Goal: Task Accomplishment & Management: Manage account settings

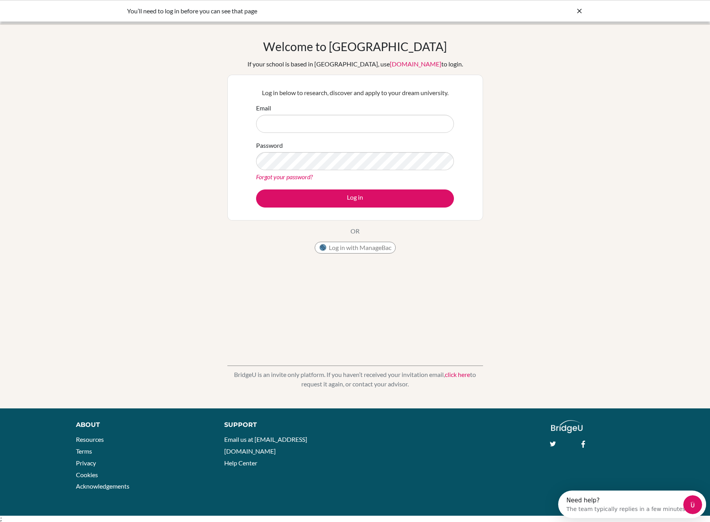
click at [0, 522] on nordpass-portal at bounding box center [0, 522] width 0 height 0
type input "[PERSON_NAME][EMAIL_ADDRESS][PERSON_NAME][DOMAIN_NAME]"
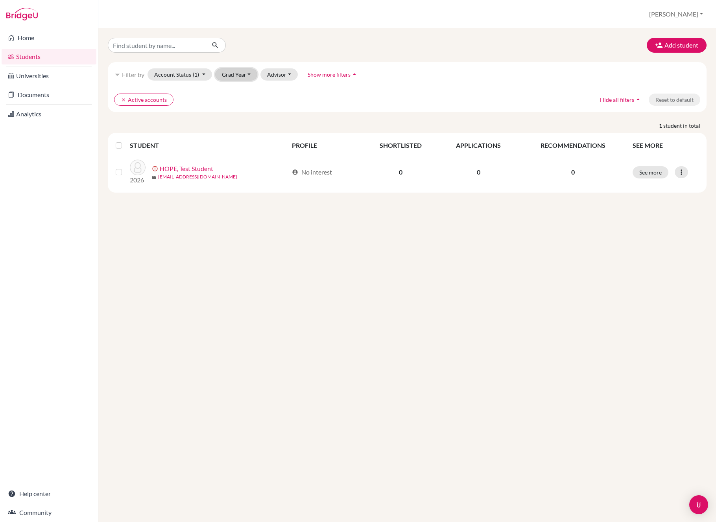
click at [240, 76] on button "Grad Year" at bounding box center [236, 74] width 42 height 12
click at [232, 88] on span "2026" at bounding box center [232, 91] width 14 height 9
click at [697, 12] on button "[PERSON_NAME]" at bounding box center [676, 14] width 61 height 15
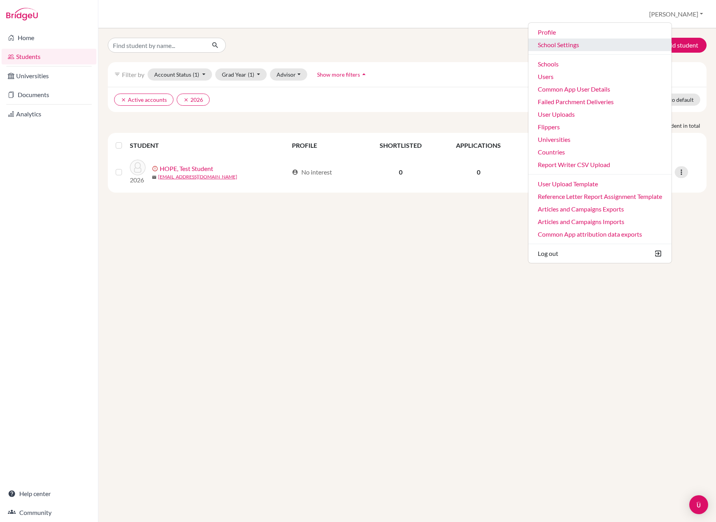
click at [598, 45] on link "School Settings" at bounding box center [599, 45] width 143 height 13
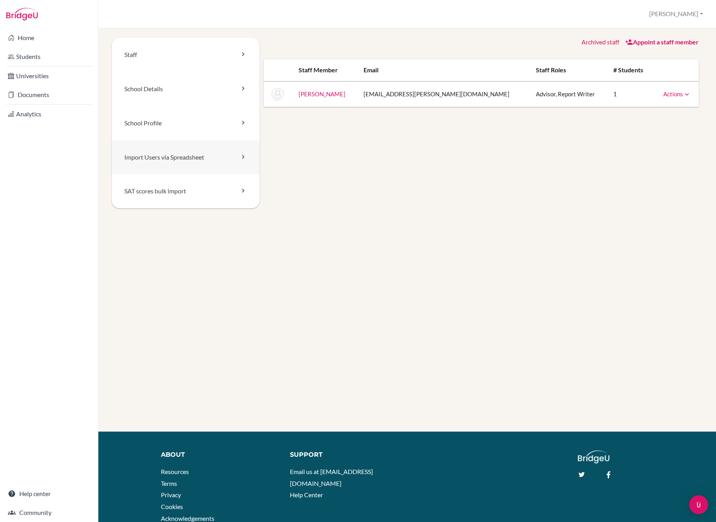
click at [181, 159] on link "Import Users via Spreadsheet" at bounding box center [186, 157] width 148 height 34
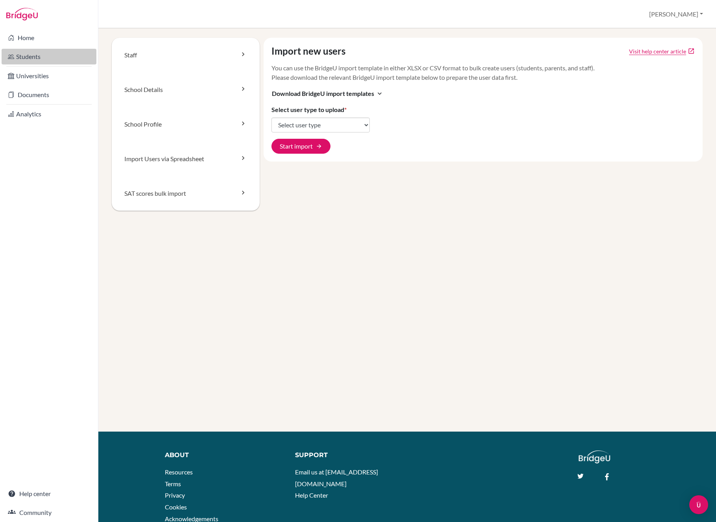
click at [46, 52] on link "Students" at bounding box center [49, 57] width 95 height 16
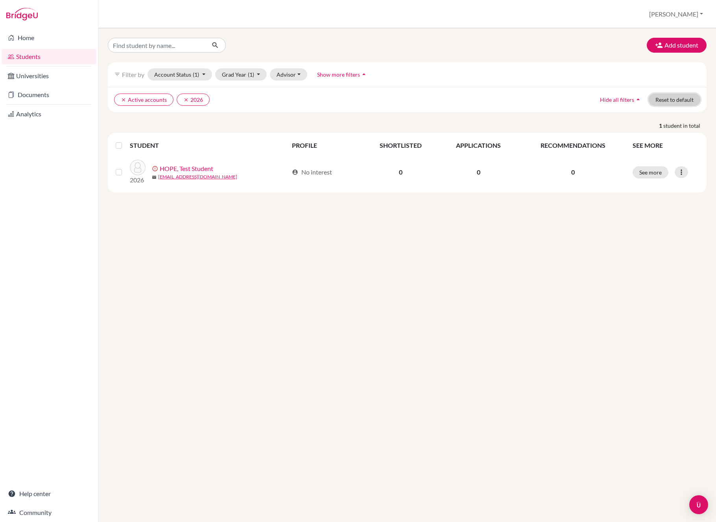
click at [667, 98] on button "Reset to default" at bounding box center [675, 100] width 52 height 12
click at [184, 64] on div "filter_list Filter by Account Status (1) Active accounts done Archived accounts…" at bounding box center [407, 74] width 599 height 25
click at [183, 82] on div "filter_list Filter by Account Status (1) Active accounts done Archived accounts…" at bounding box center [407, 74] width 599 height 25
click at [182, 75] on button "Account Status (1)" at bounding box center [180, 74] width 65 height 12
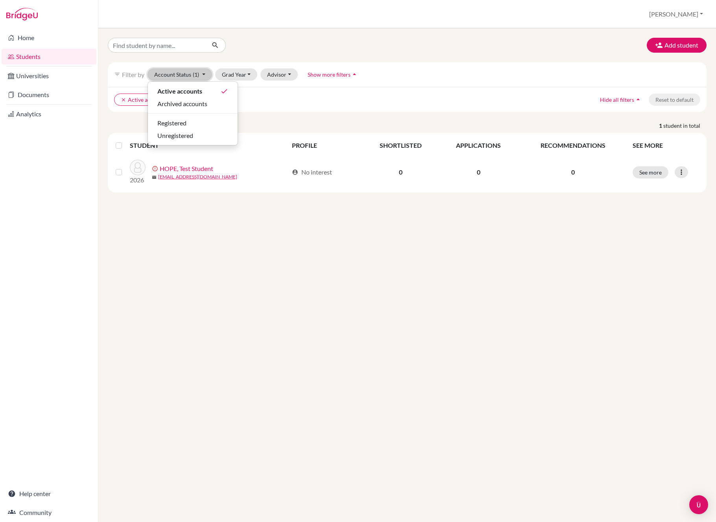
click at [182, 75] on button "Account Status (1)" at bounding box center [180, 74] width 65 height 12
click at [207, 249] on div "Add student filter_list Filter by Account Status (1) Active accounts done Archi…" at bounding box center [407, 275] width 618 height 494
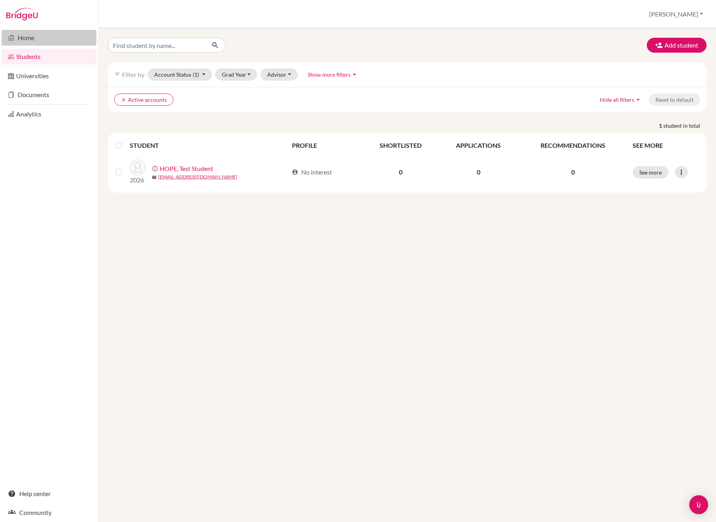
click at [51, 42] on link "Home" at bounding box center [49, 38] width 95 height 16
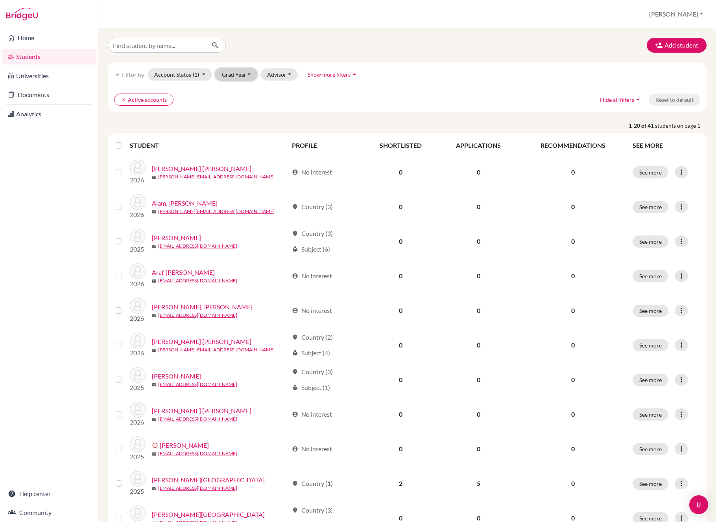
click at [229, 79] on button "Grad Year" at bounding box center [236, 74] width 42 height 12
click at [247, 93] on div "2026" at bounding box center [239, 91] width 28 height 9
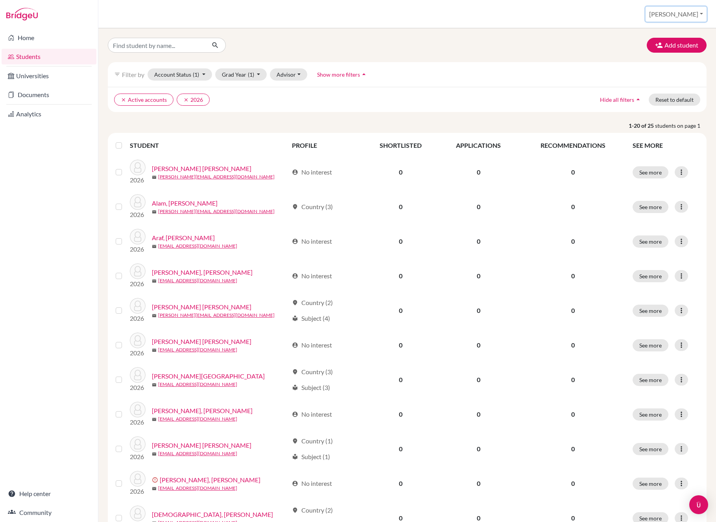
click at [682, 12] on button "[PERSON_NAME]" at bounding box center [676, 14] width 61 height 15
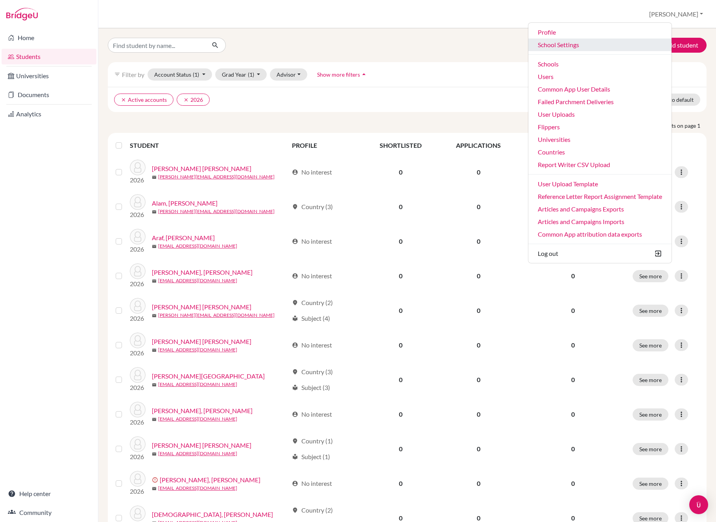
click at [598, 45] on link "School Settings" at bounding box center [599, 45] width 143 height 13
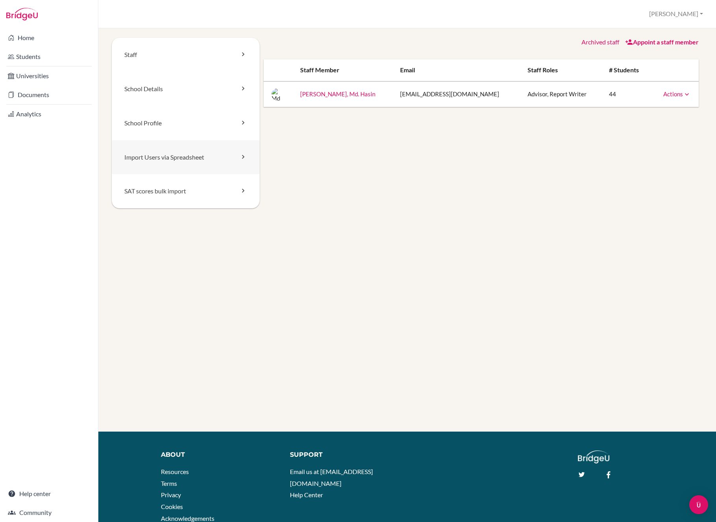
click at [166, 153] on link "Import Users via Spreadsheet" at bounding box center [186, 157] width 148 height 34
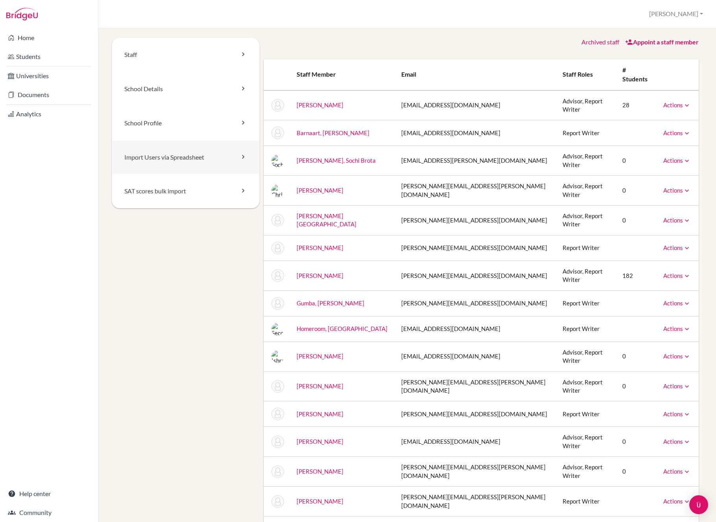
click at [159, 157] on link "Import Users via Spreadsheet" at bounding box center [186, 157] width 148 height 34
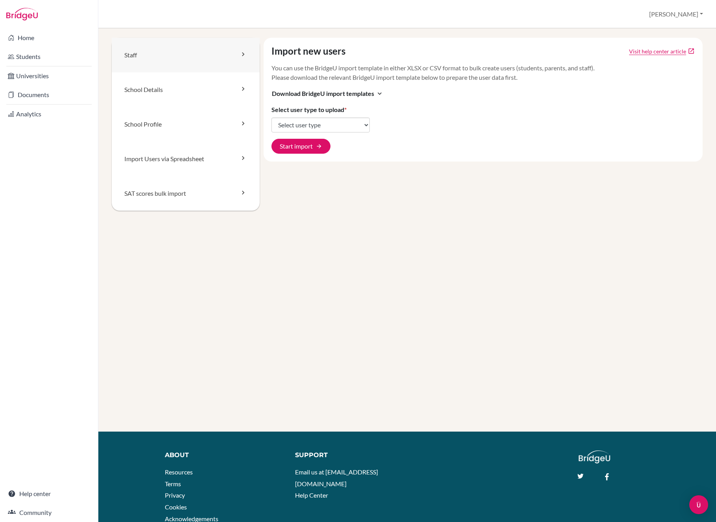
click at [155, 56] on link "Staff" at bounding box center [186, 55] width 148 height 35
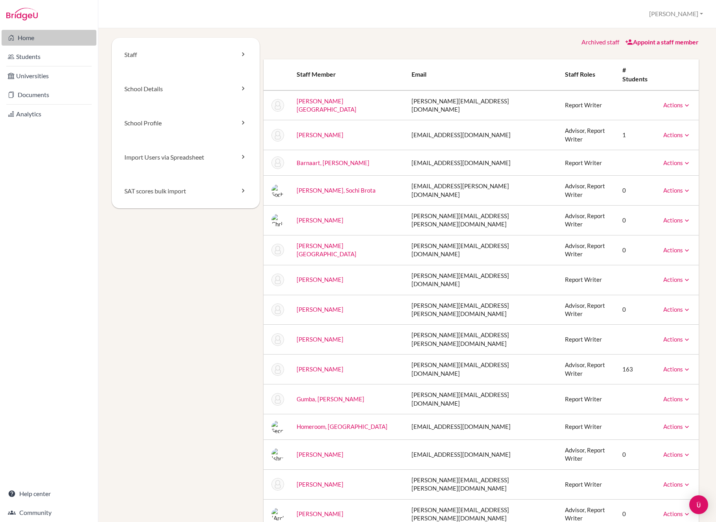
click at [44, 43] on link "Home" at bounding box center [49, 38] width 95 height 16
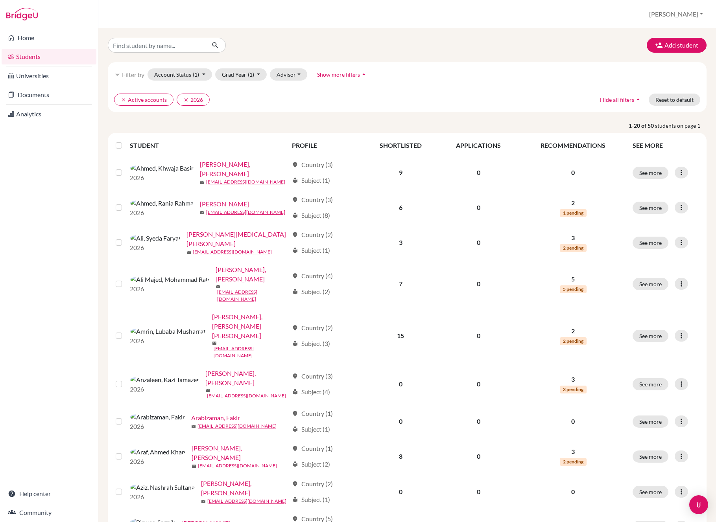
click at [669, 107] on div "clear Active accounts clear 2026 Hide all filters arrow_drop_up Reset to default" at bounding box center [407, 99] width 599 height 25
click at [677, 101] on button "Reset to default" at bounding box center [675, 100] width 52 height 12
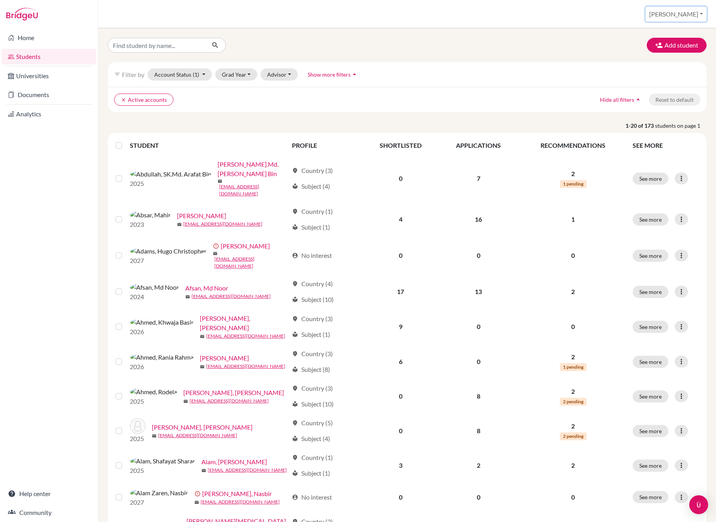
click at [690, 10] on button "[PERSON_NAME]" at bounding box center [676, 14] width 61 height 15
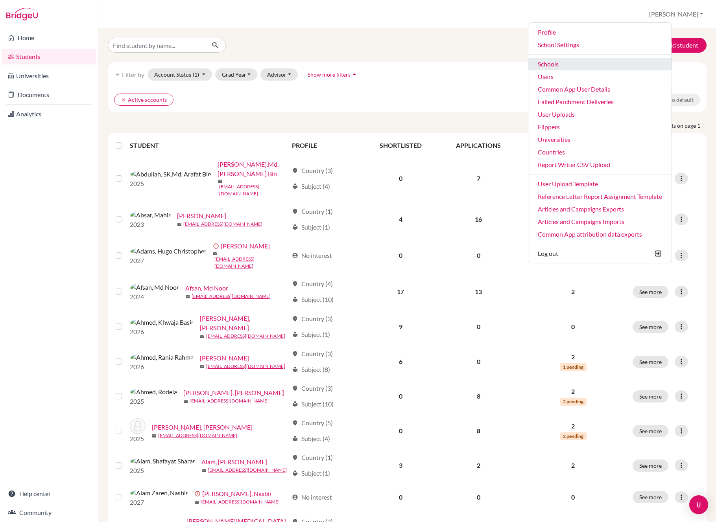
click at [587, 67] on link "Schools" at bounding box center [599, 64] width 143 height 13
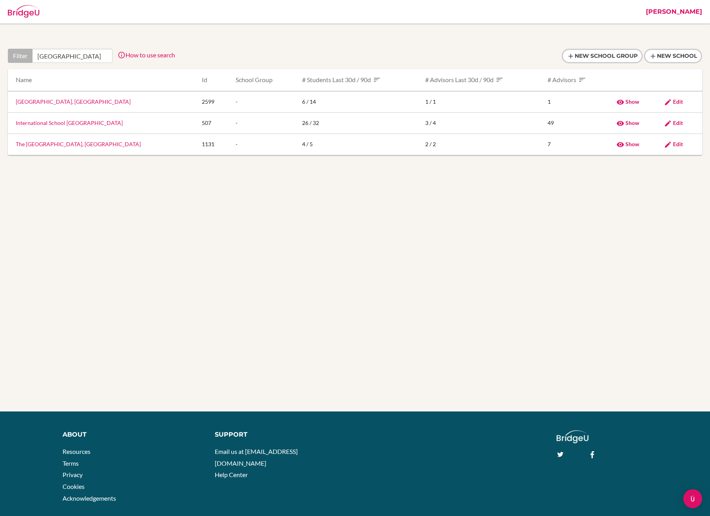
type input "dhaka"
click at [679, 123] on span "Edit" at bounding box center [678, 123] width 10 height 7
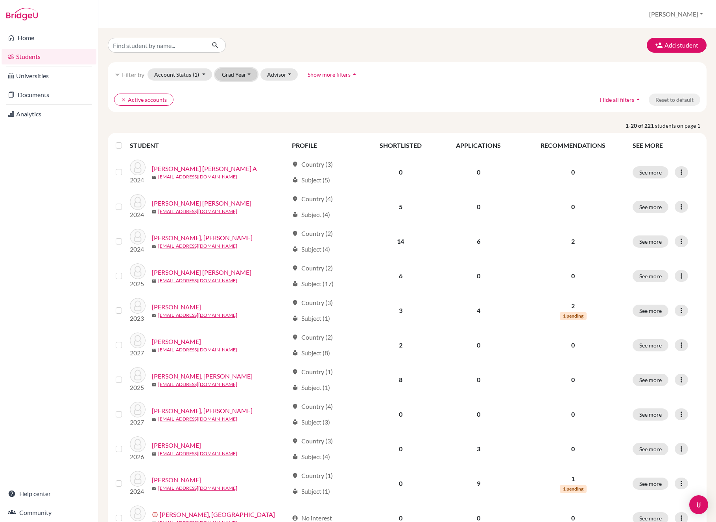
click at [240, 76] on button "Grad Year" at bounding box center [236, 74] width 42 height 12
click at [236, 119] on span "2026" at bounding box center [232, 116] width 14 height 9
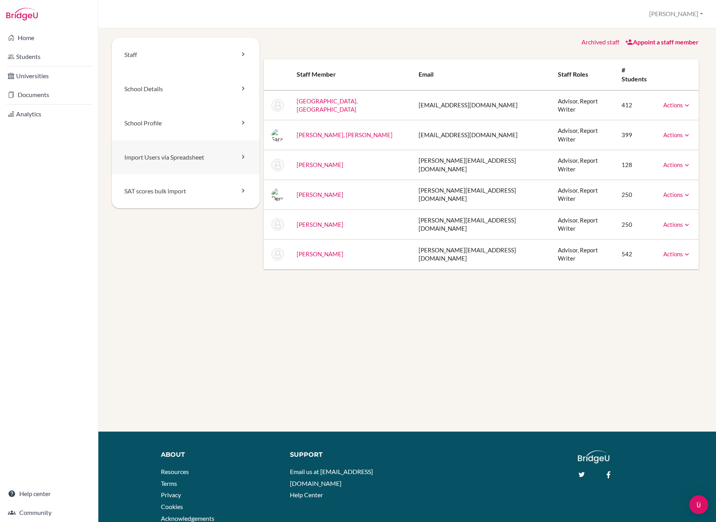
click at [169, 157] on link "Import Users via Spreadsheet" at bounding box center [186, 157] width 148 height 34
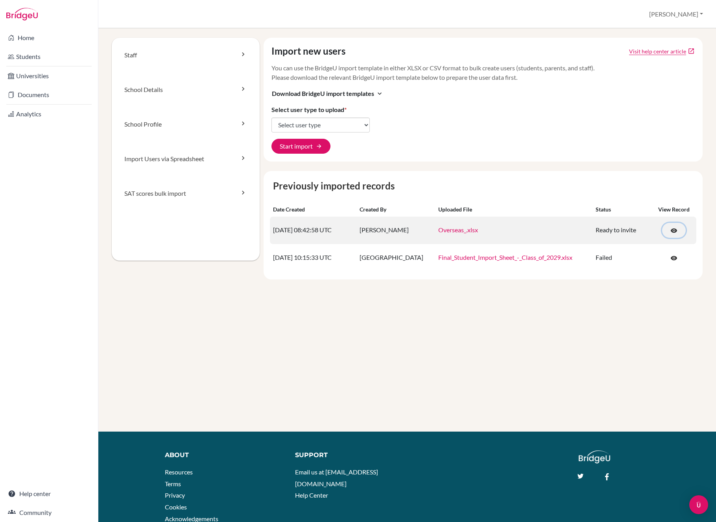
click at [670, 231] on span "visibility" at bounding box center [673, 230] width 7 height 7
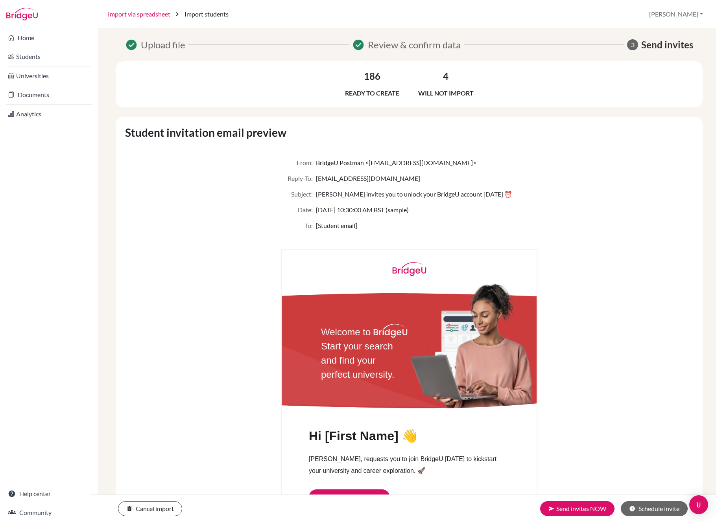
click at [143, 13] on link "Import via spreadsheet" at bounding box center [139, 13] width 63 height 9
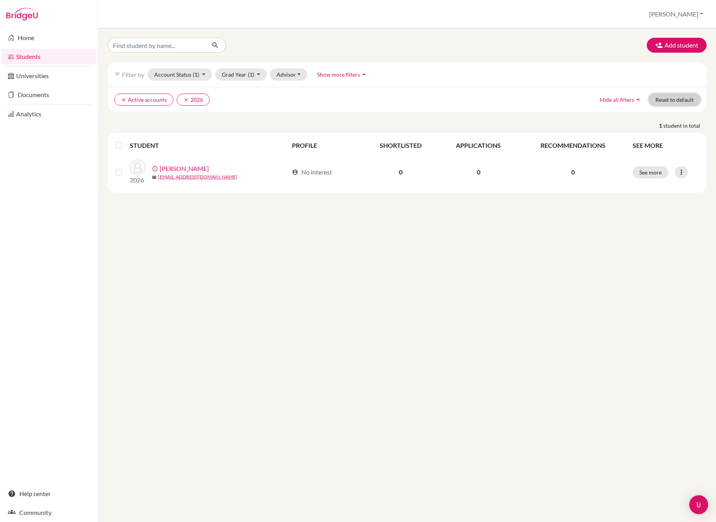
click at [677, 100] on button "Reset to default" at bounding box center [675, 100] width 52 height 12
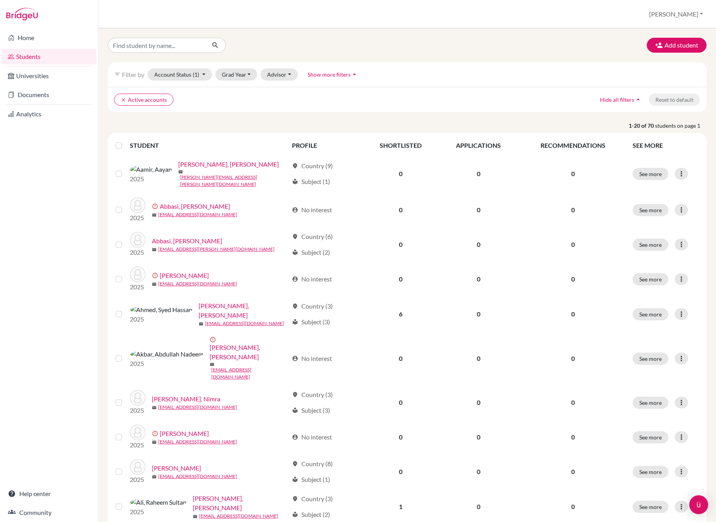
click at [240, 81] on div "filter_list Filter by Account Status (1) Active accounts done Archived accounts…" at bounding box center [407, 74] width 599 height 25
click at [238, 78] on button "Grad Year" at bounding box center [236, 74] width 42 height 12
click at [238, 89] on span "2026" at bounding box center [232, 91] width 14 height 9
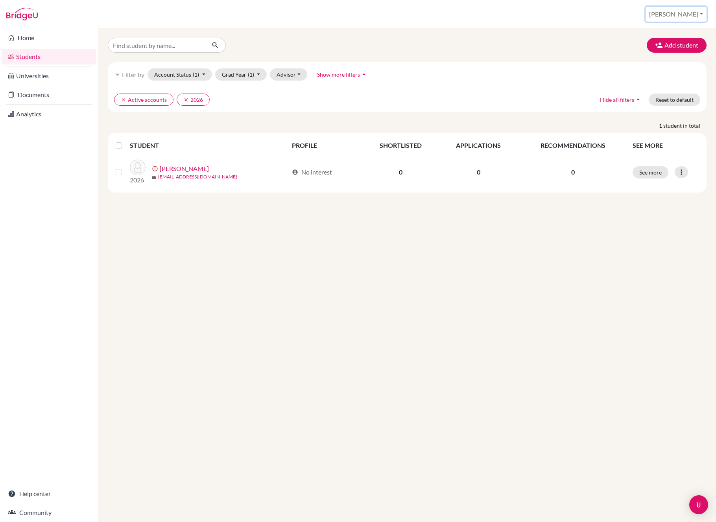
click at [683, 14] on button "[PERSON_NAME]" at bounding box center [676, 14] width 61 height 15
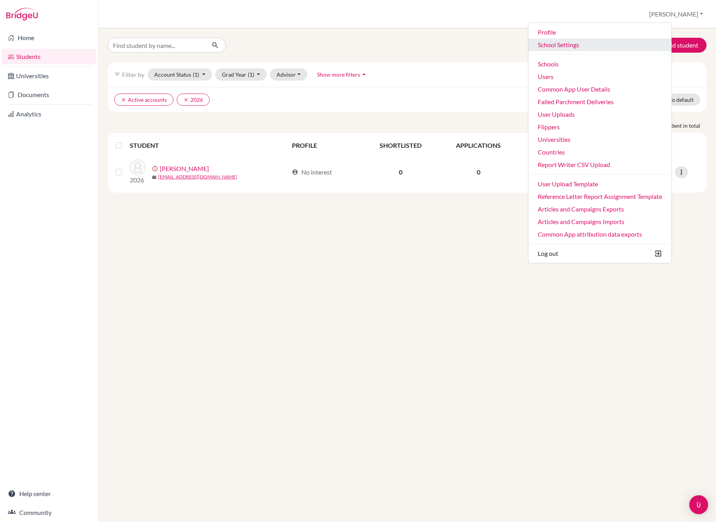
click at [583, 45] on link "School Settings" at bounding box center [599, 45] width 143 height 13
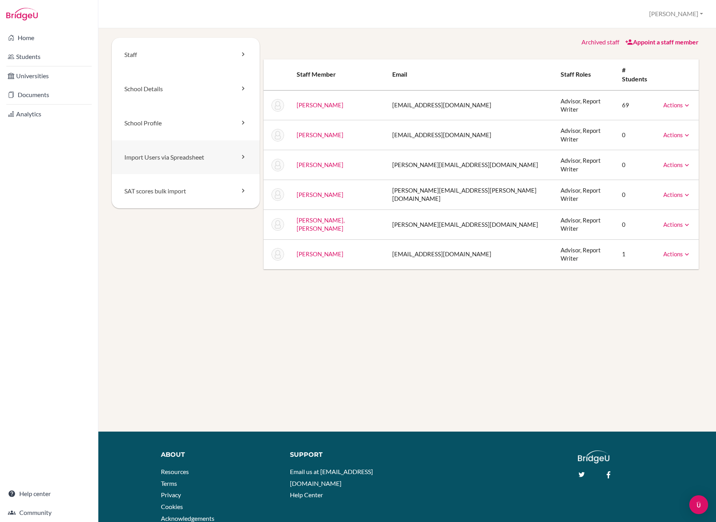
click at [167, 165] on link "Import Users via Spreadsheet" at bounding box center [186, 157] width 148 height 34
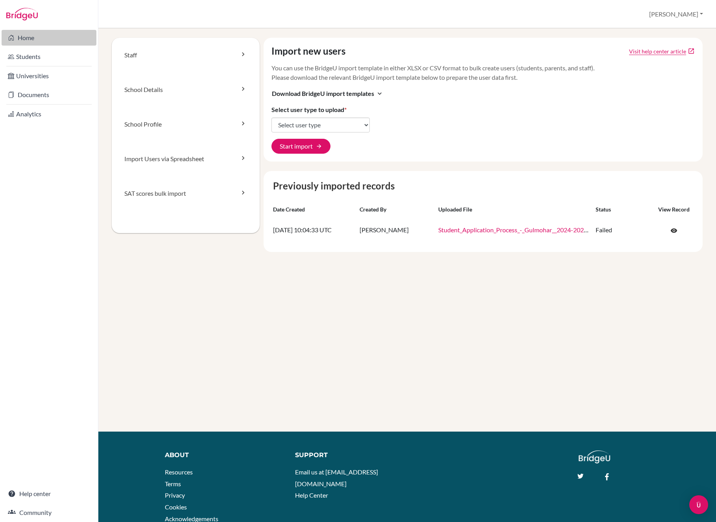
click at [35, 35] on link "Home" at bounding box center [49, 38] width 95 height 16
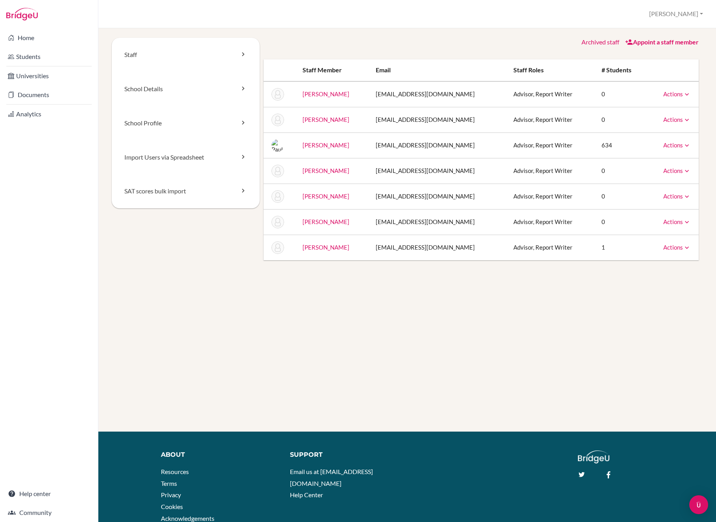
click at [418, 194] on td "[EMAIL_ADDRESS][DOMAIN_NAME]" at bounding box center [438, 197] width 138 height 26
click at [433, 199] on td "[EMAIL_ADDRESS][DOMAIN_NAME]" at bounding box center [438, 197] width 138 height 26
click at [669, 197] on link "Actions" at bounding box center [677, 196] width 28 height 7
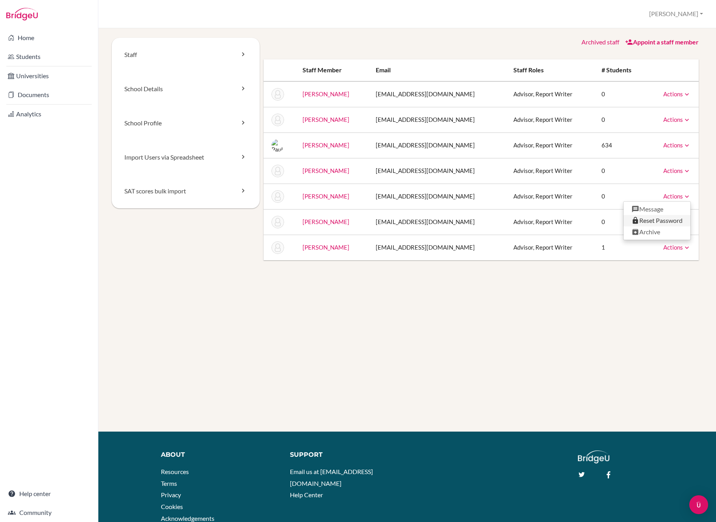
click at [651, 220] on link "Reset Password" at bounding box center [656, 220] width 67 height 11
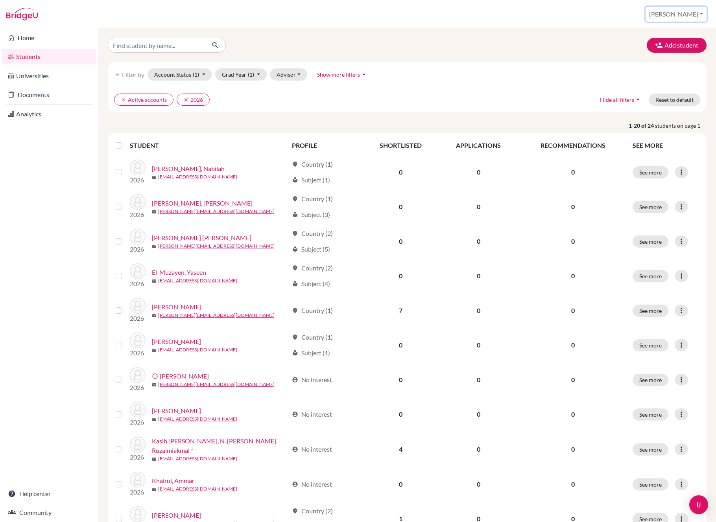
click at [678, 21] on button "[PERSON_NAME]" at bounding box center [676, 14] width 61 height 15
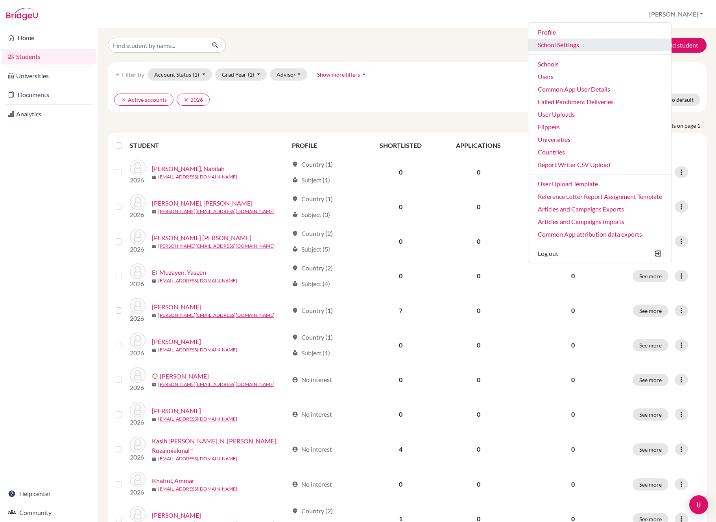
click at [592, 45] on link "School Settings" at bounding box center [599, 45] width 143 height 13
